Goal: Check status: Check status

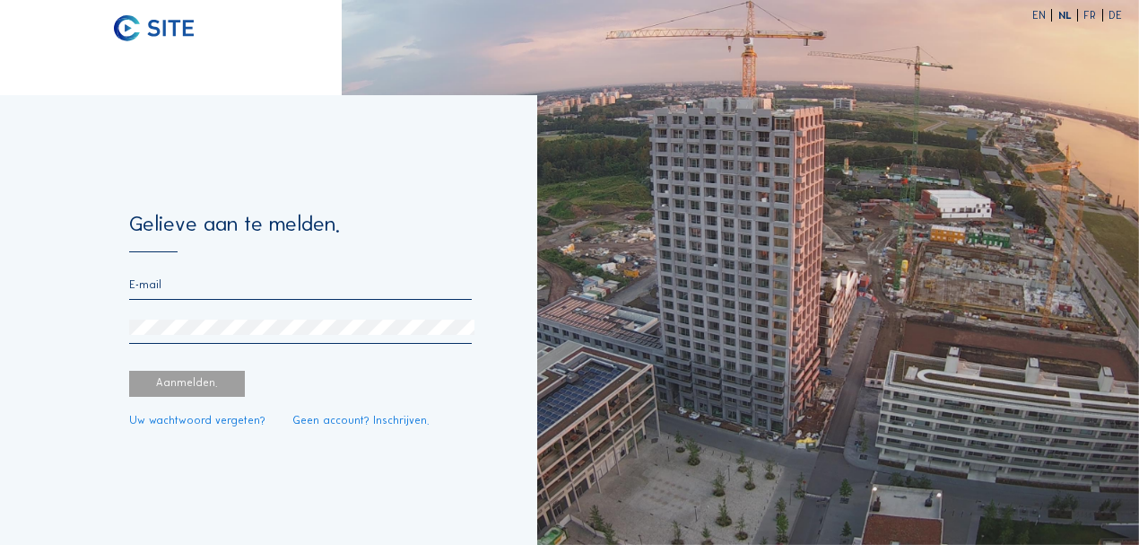
type input "royerssluis@civielroyerssluis.be"
click at [196, 389] on div "Aanmelden." at bounding box center [187, 384] width 117 height 26
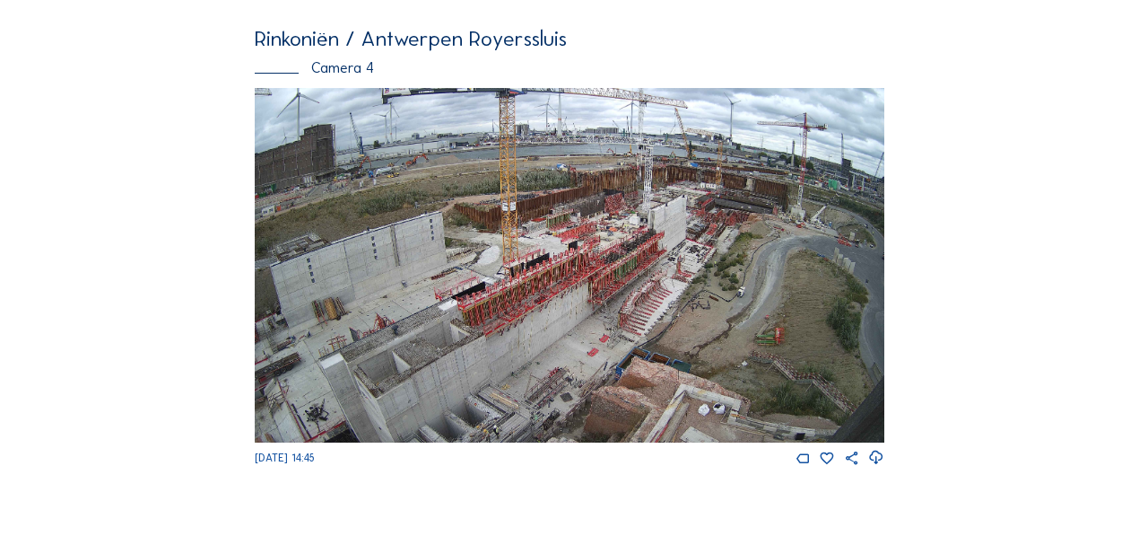
scroll to position [2033, 0]
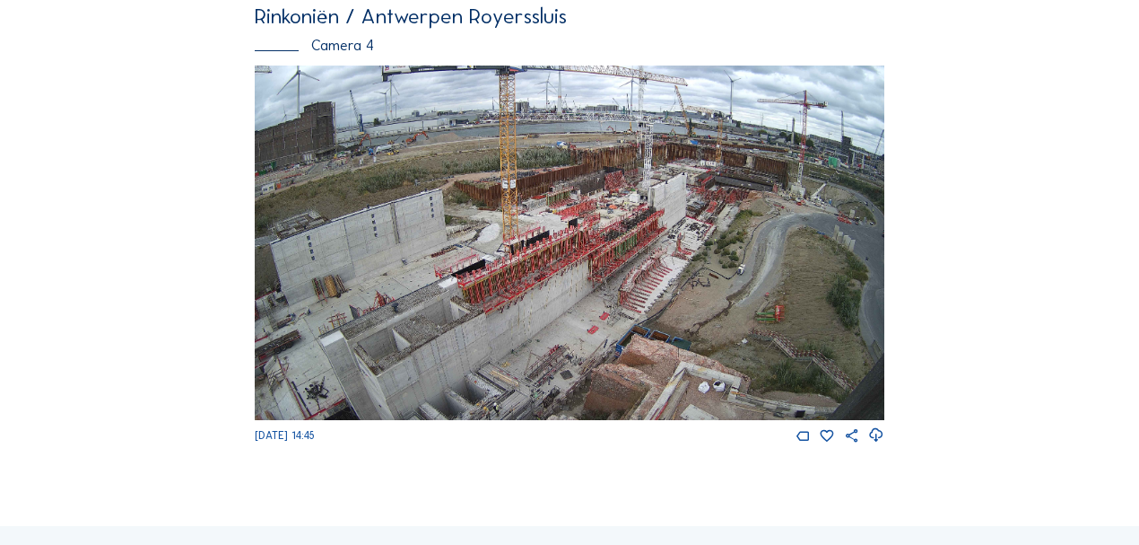
click at [519, 368] on img at bounding box center [570, 242] width 630 height 354
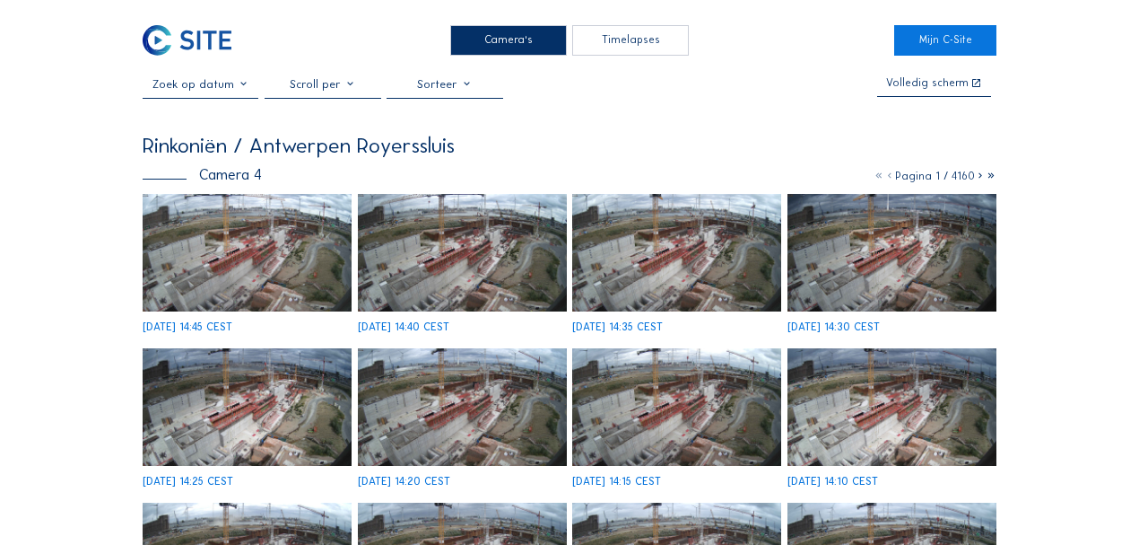
click at [242, 85] on input "text" at bounding box center [201, 83] width 117 height 13
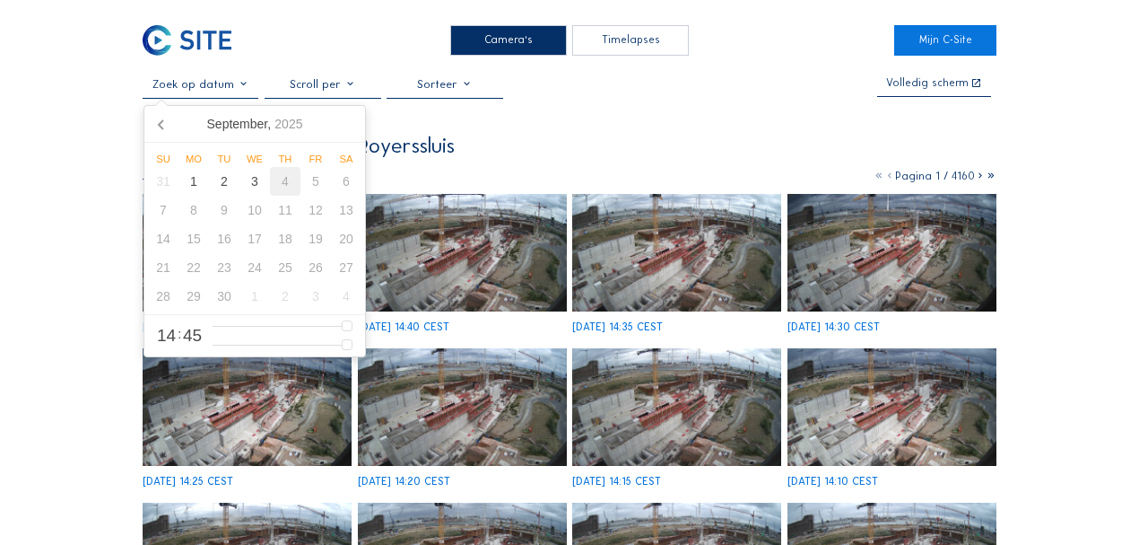
click at [284, 187] on div "4" at bounding box center [285, 181] width 31 height 29
click at [275, 220] on div "11" at bounding box center [285, 210] width 31 height 29
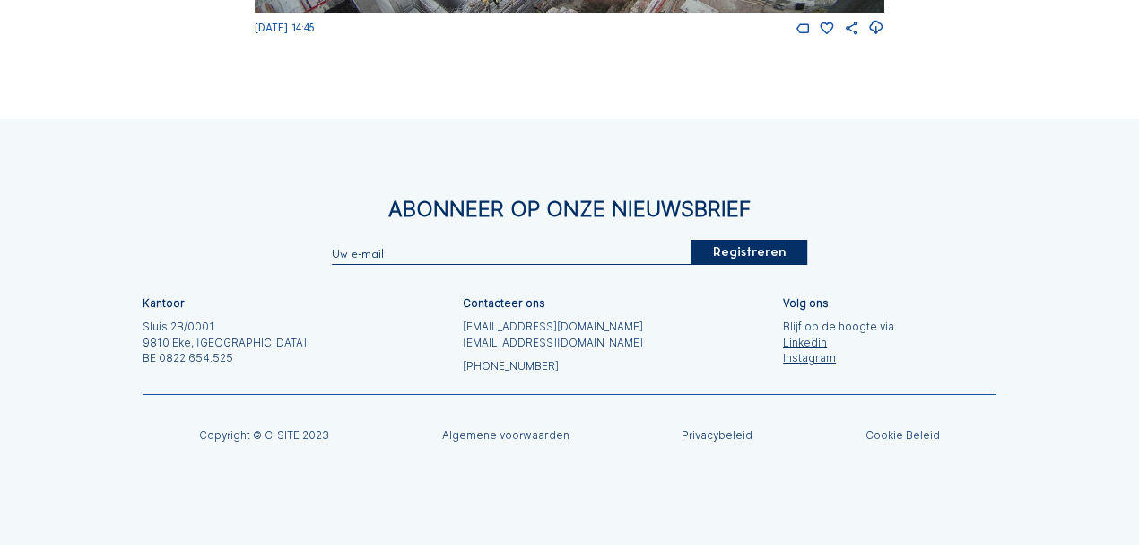
scroll to position [2464, 0]
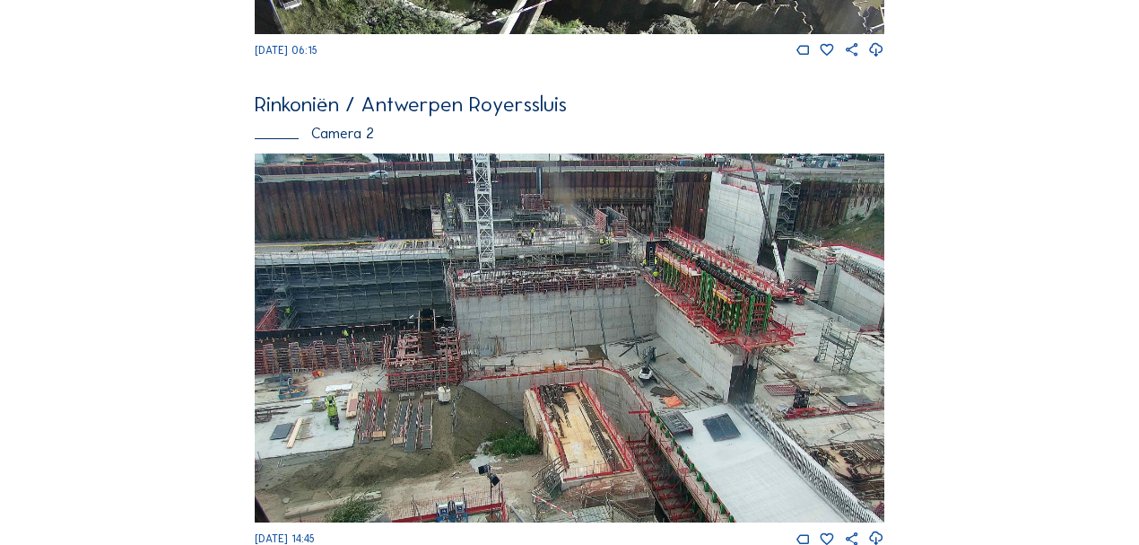
scroll to position [478, 0]
